Goal: Check status: Check status

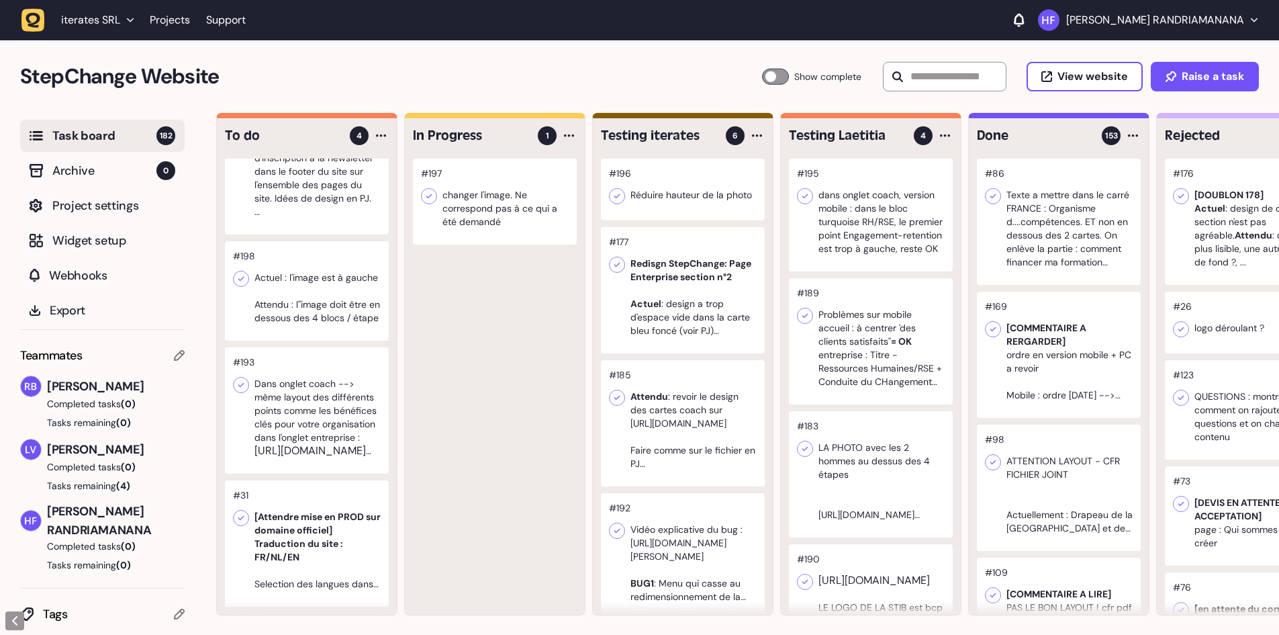
click at [344, 434] on div at bounding box center [307, 410] width 164 height 126
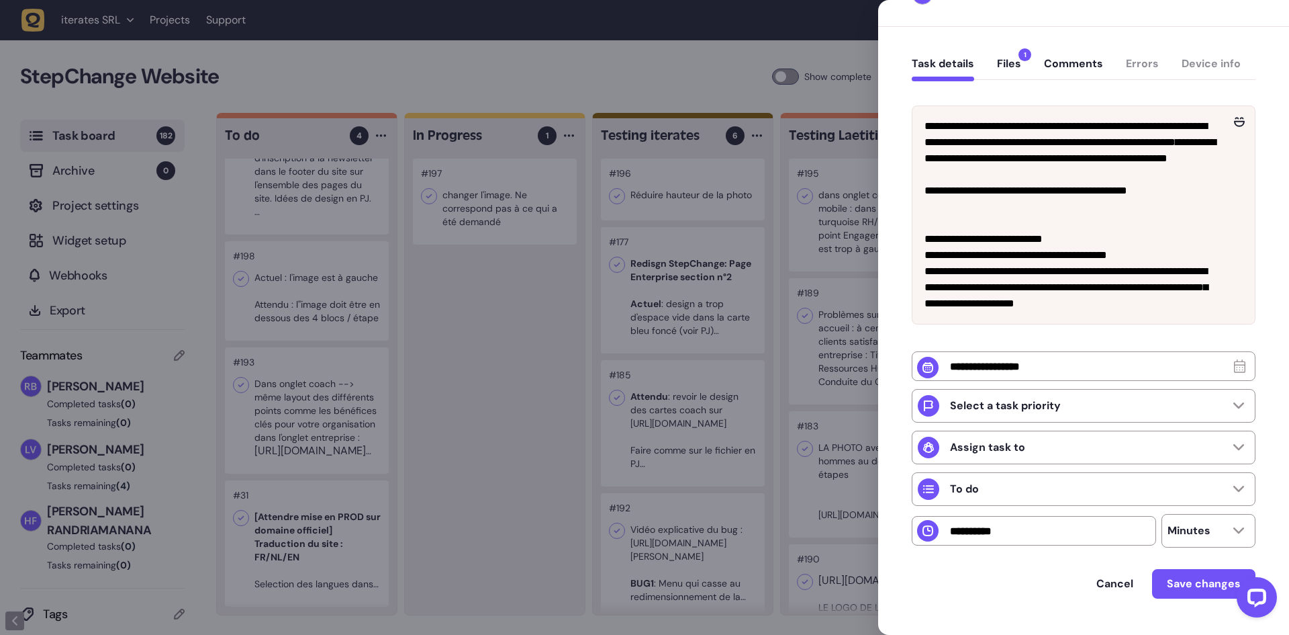
scroll to position [67, 0]
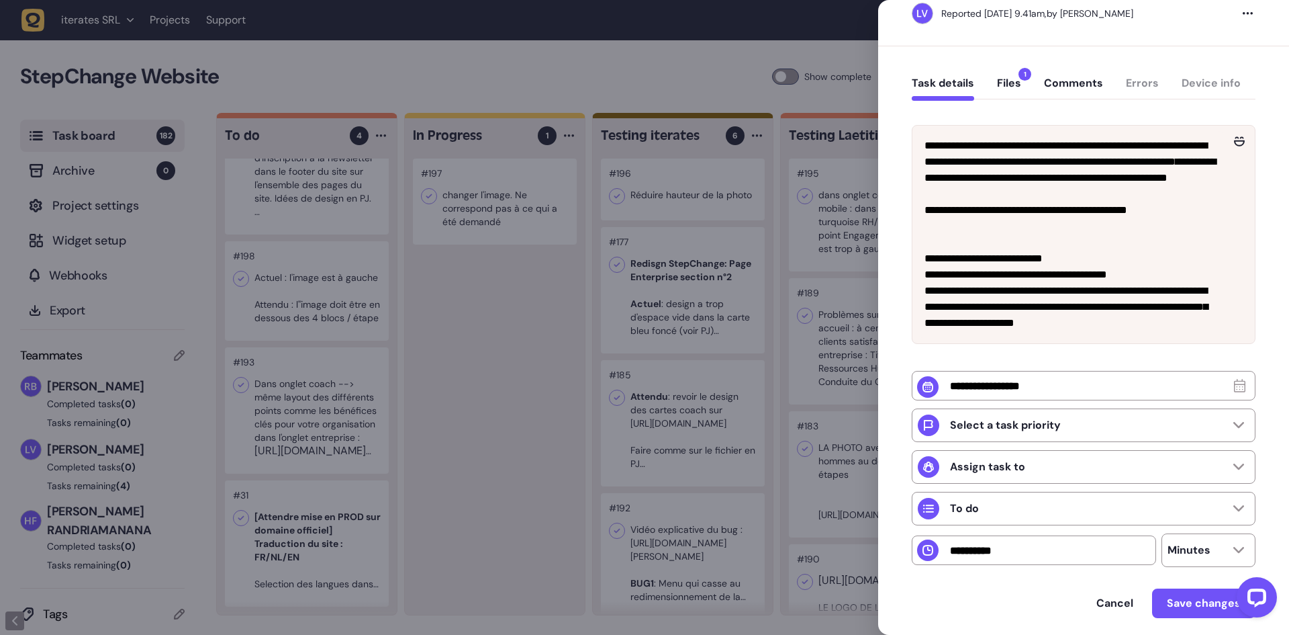
click at [1023, 80] on span "1" at bounding box center [1025, 74] width 13 height 13
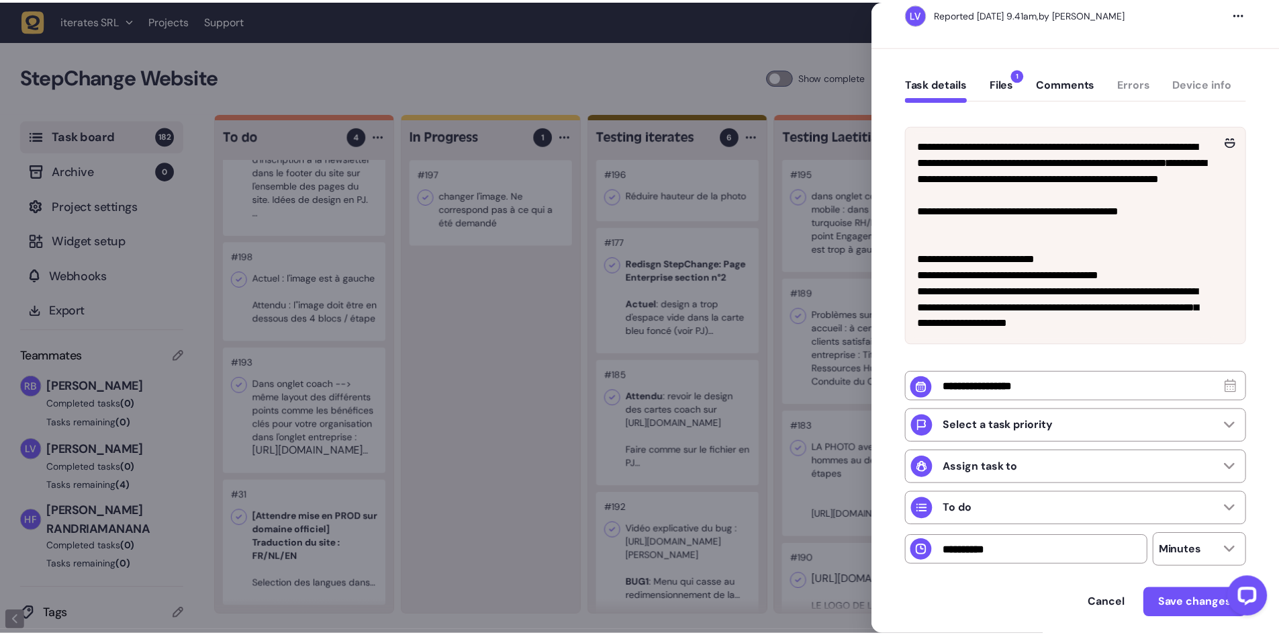
scroll to position [0, 0]
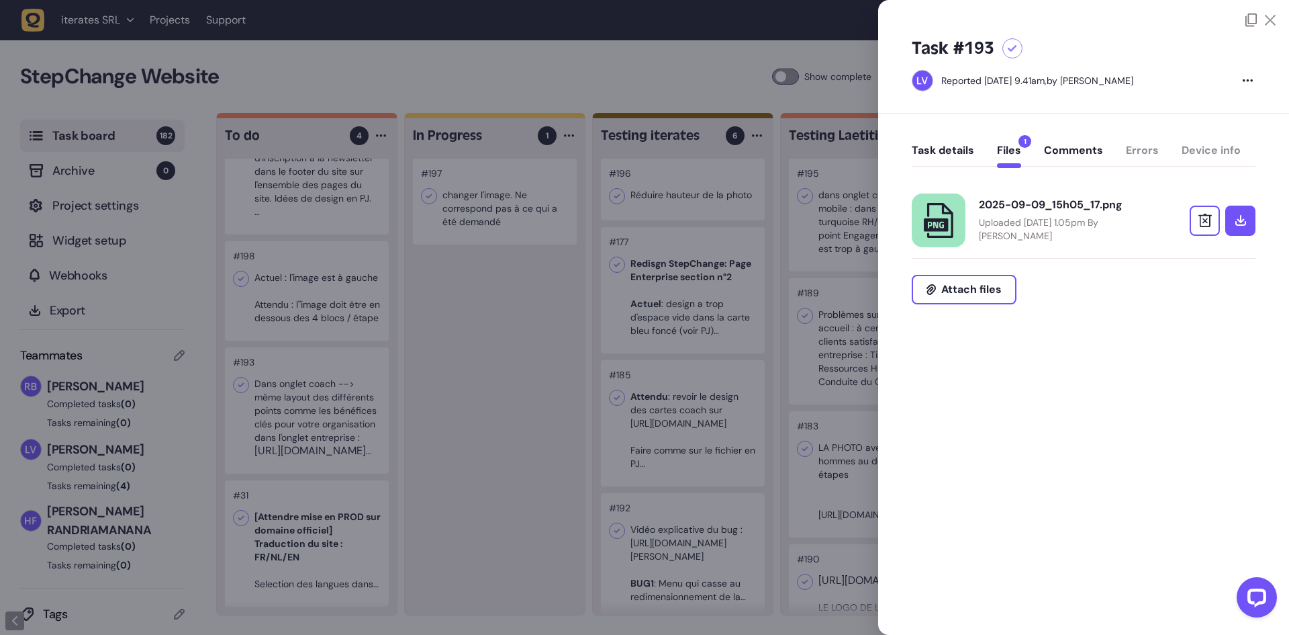
click at [1048, 220] on p "Uploaded [DATE] 1.05pm By [PERSON_NAME]" at bounding box center [1066, 229] width 175 height 27
click at [948, 148] on button "Task details" at bounding box center [943, 156] width 62 height 24
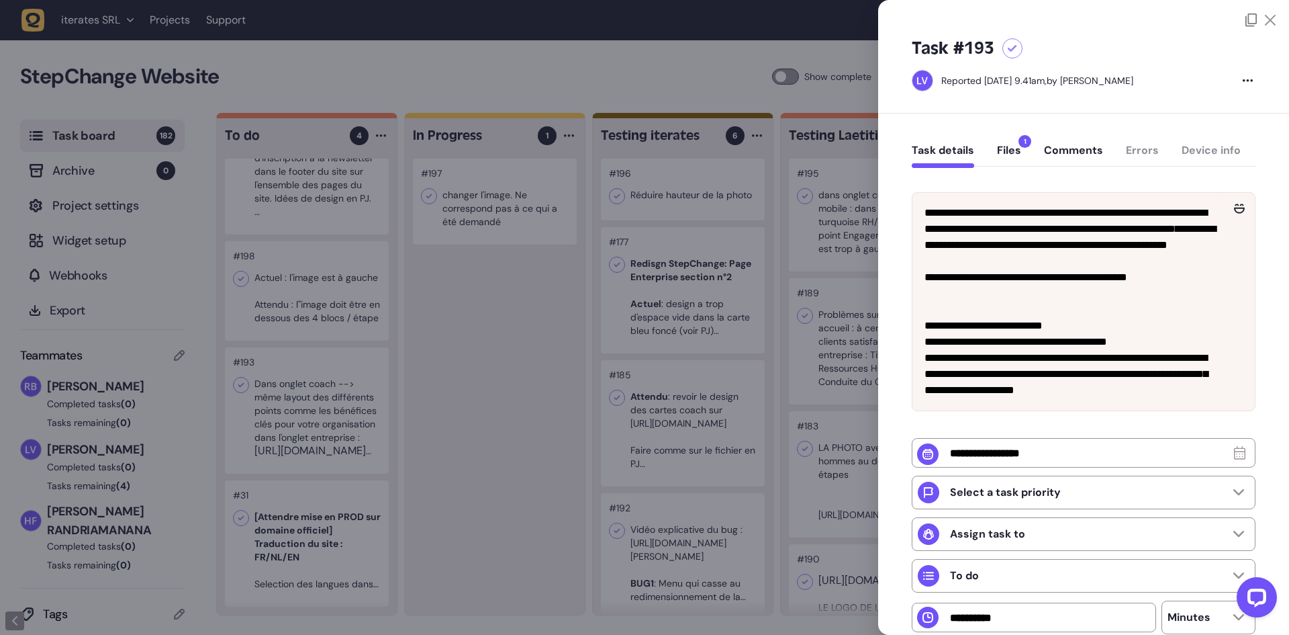
click at [480, 306] on div at bounding box center [644, 317] width 1289 height 635
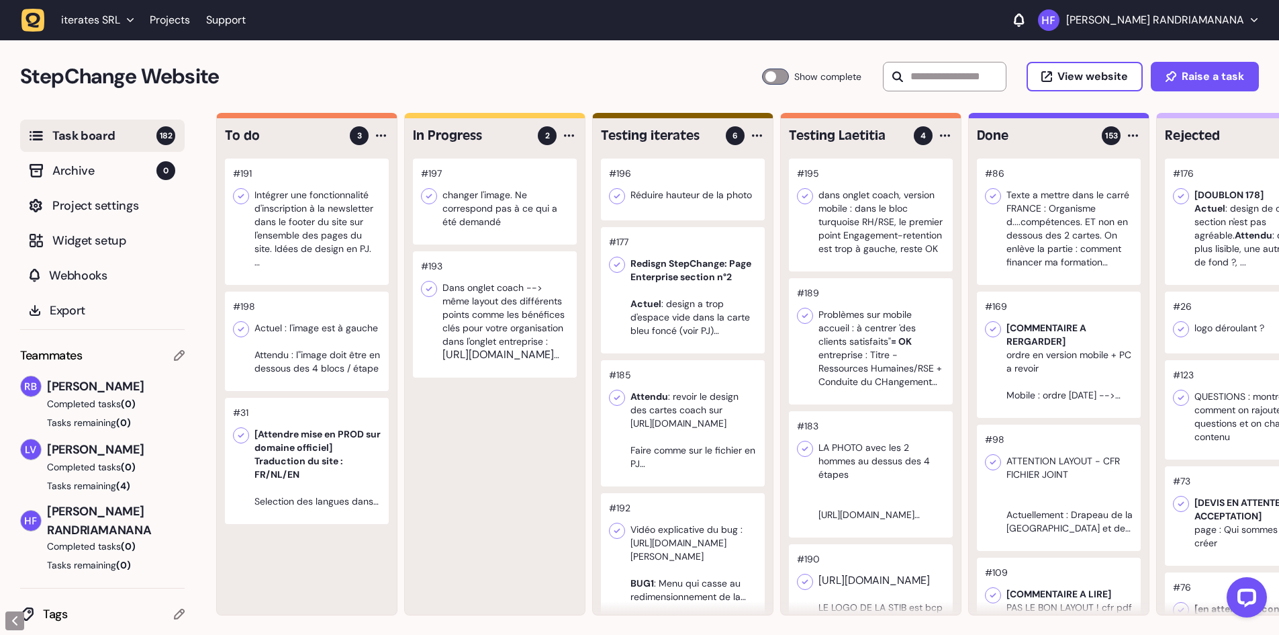
scroll to position [1, 0]
